Goal: Register for event/course

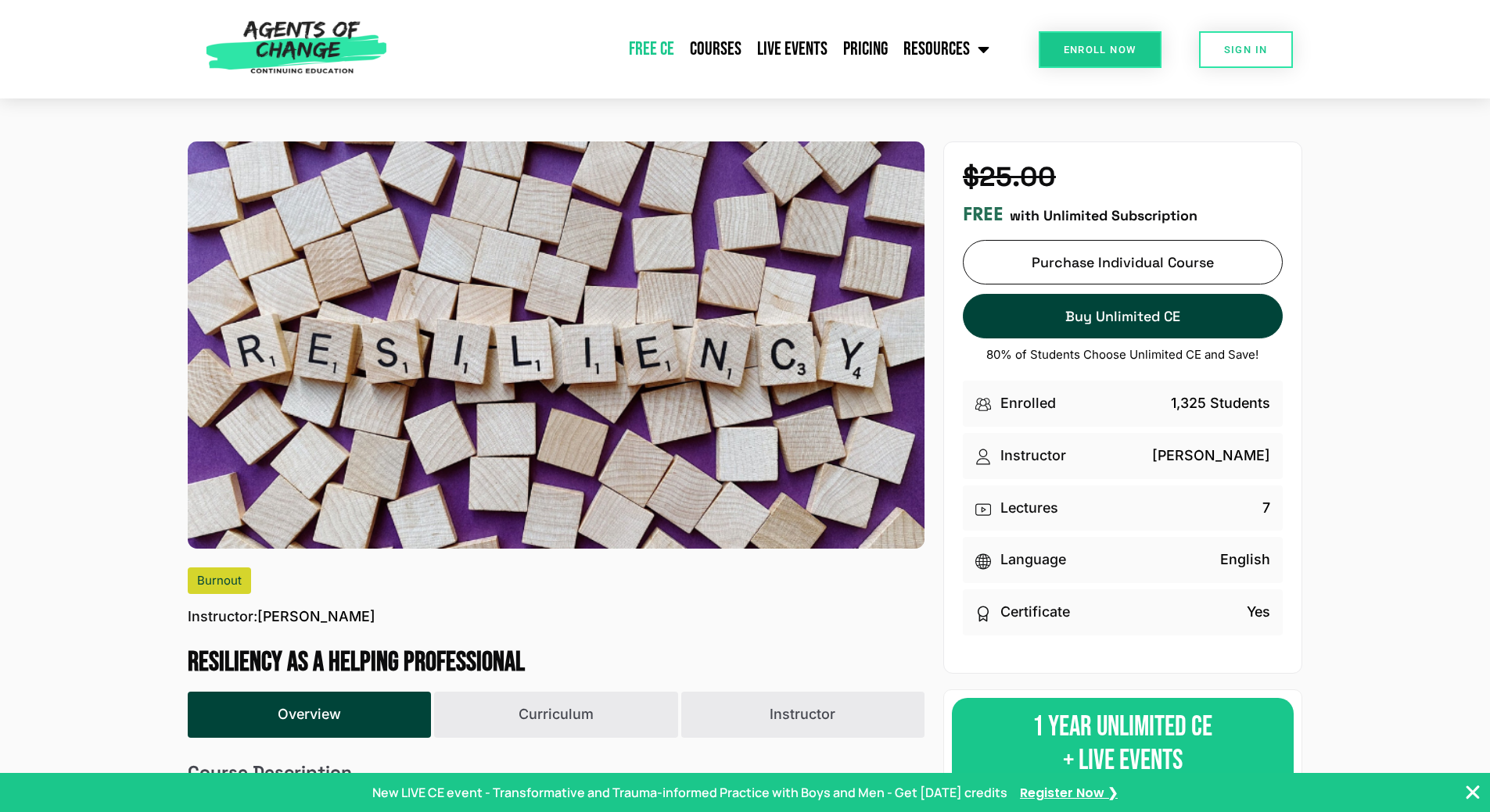
click at [653, 45] on link "Free CE" at bounding box center [651, 50] width 61 height 39
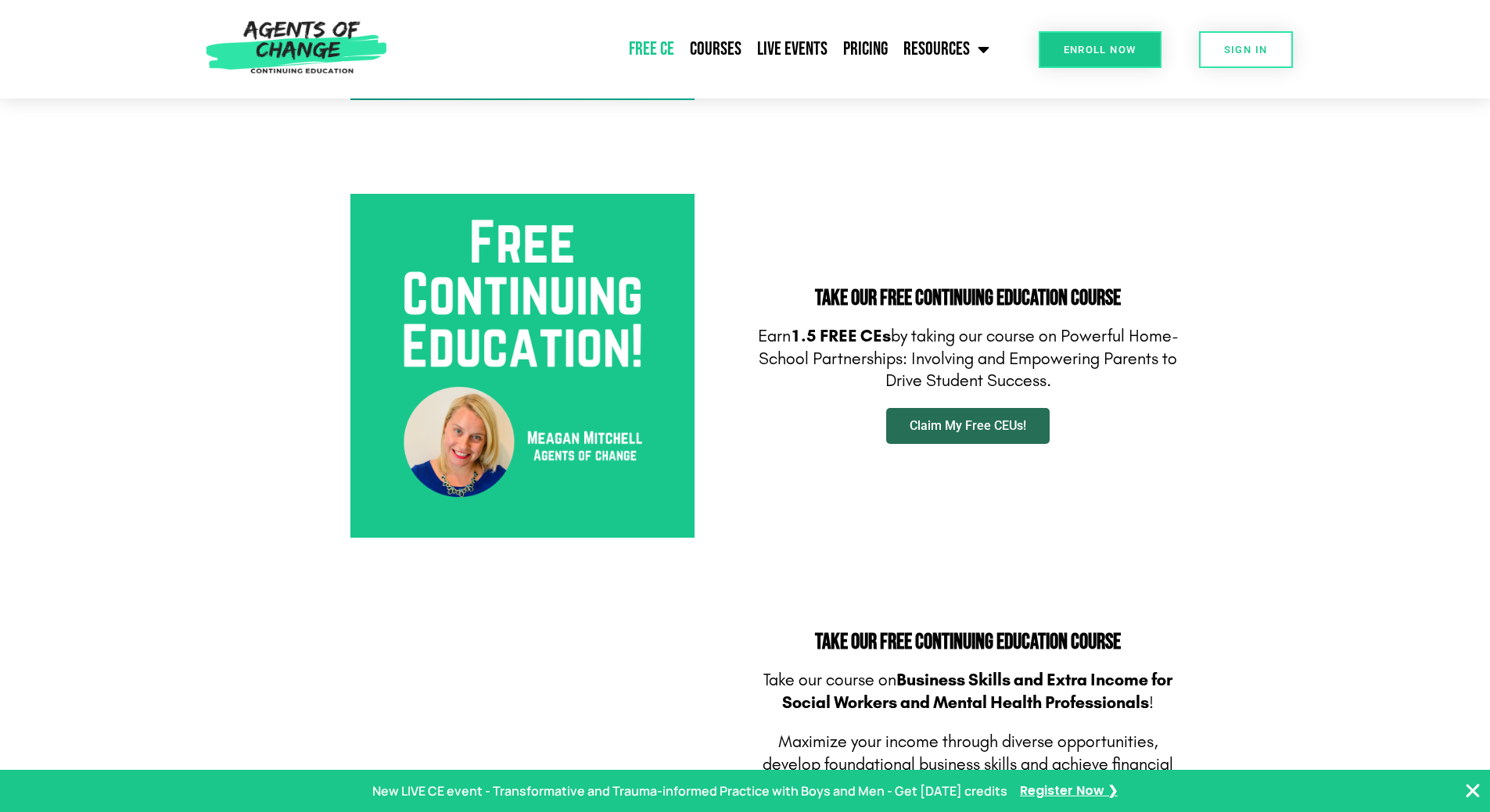
scroll to position [703, 0]
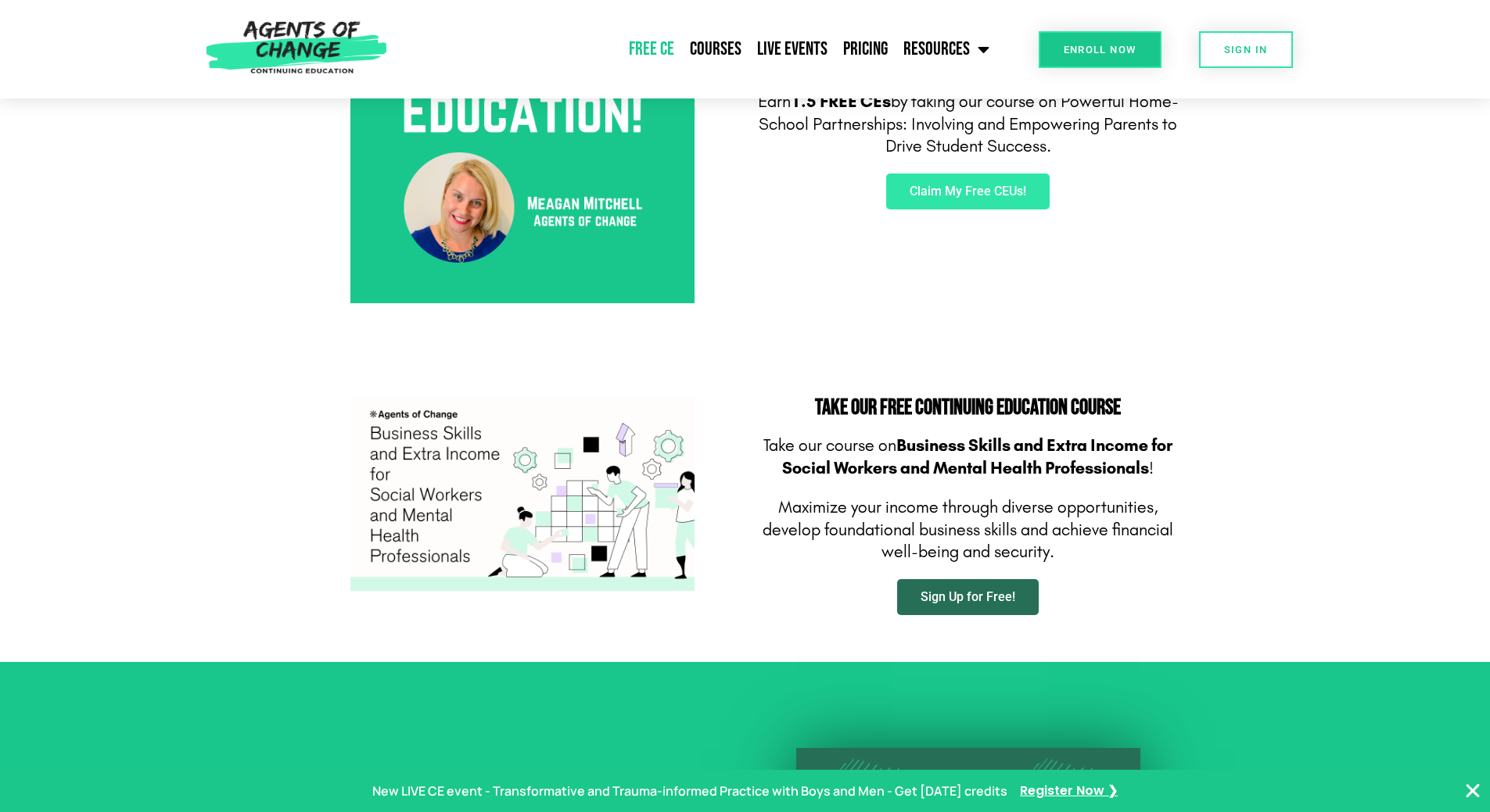
click at [964, 601] on span "Sign Up for Free!" at bounding box center [967, 597] width 94 height 13
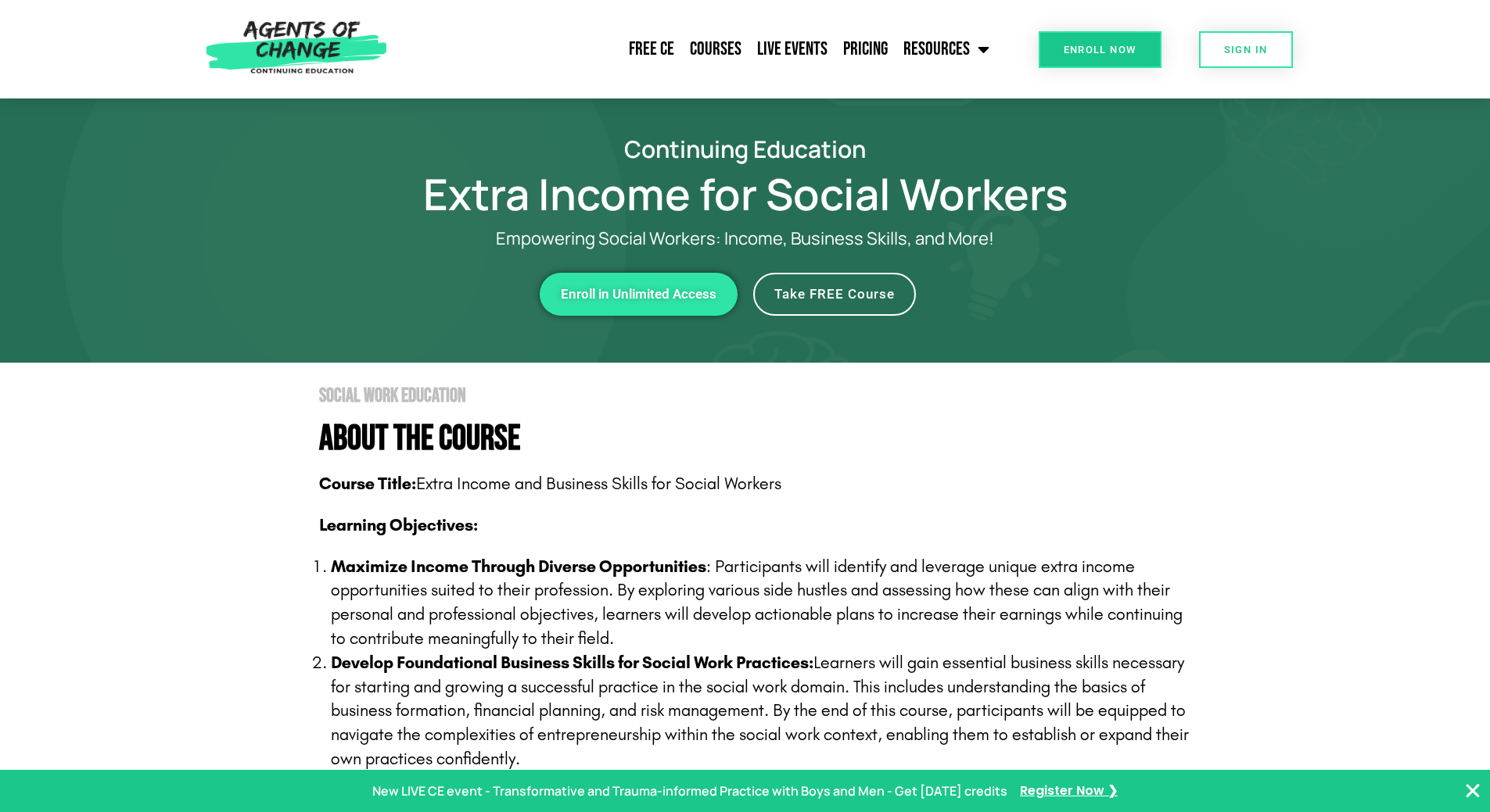
click at [866, 302] on link "Take FREE Course" at bounding box center [835, 295] width 163 height 43
